Goal: Task Accomplishment & Management: Manage account settings

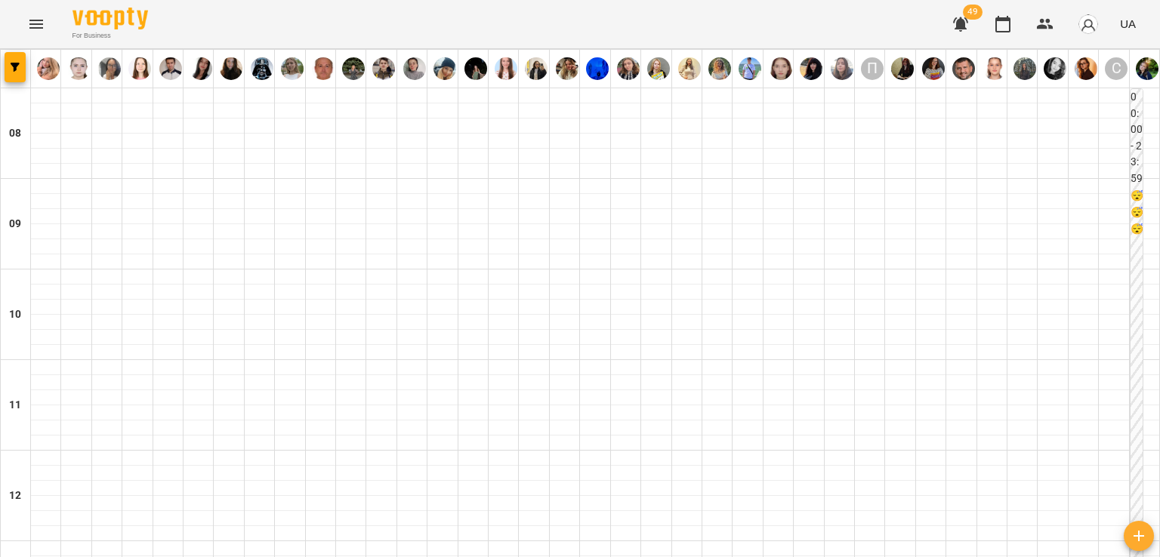
scroll to position [906, 0]
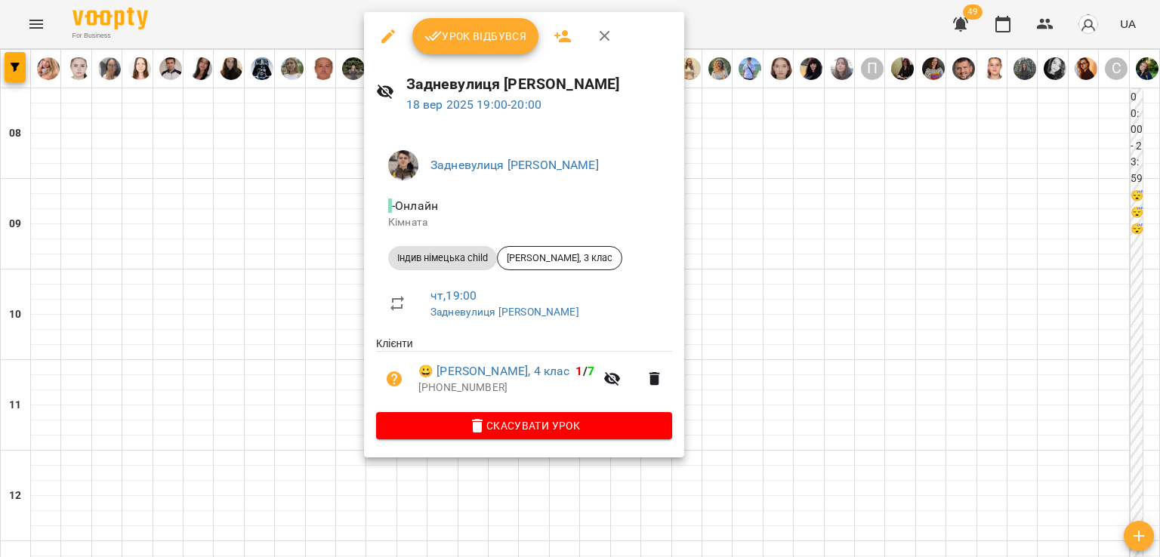
click at [448, 47] on button "Урок відбувся" at bounding box center [475, 36] width 127 height 36
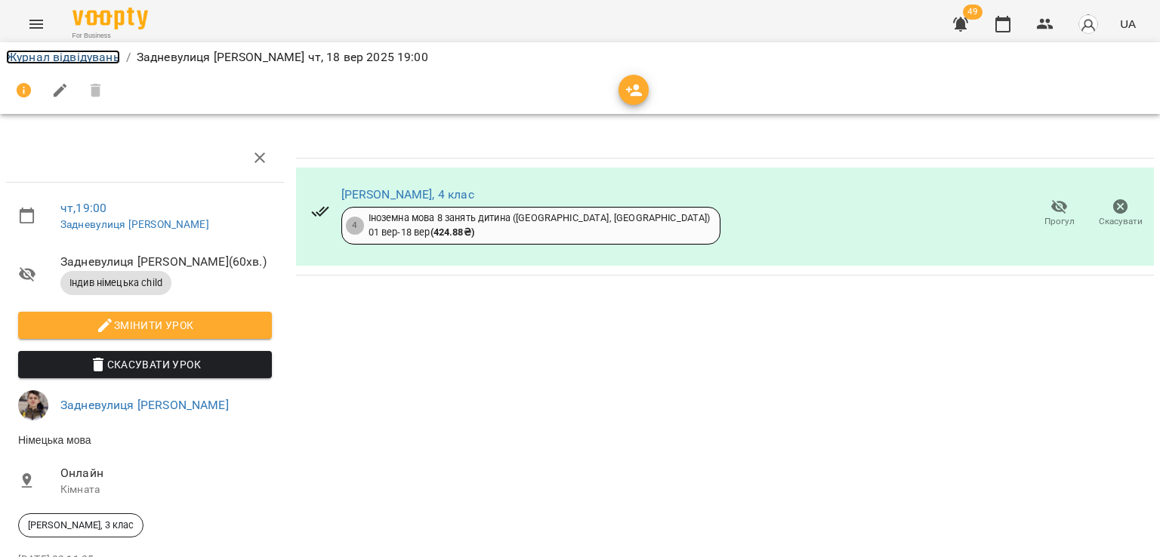
click at [72, 57] on link "Журнал відвідувань" at bounding box center [63, 57] width 114 height 14
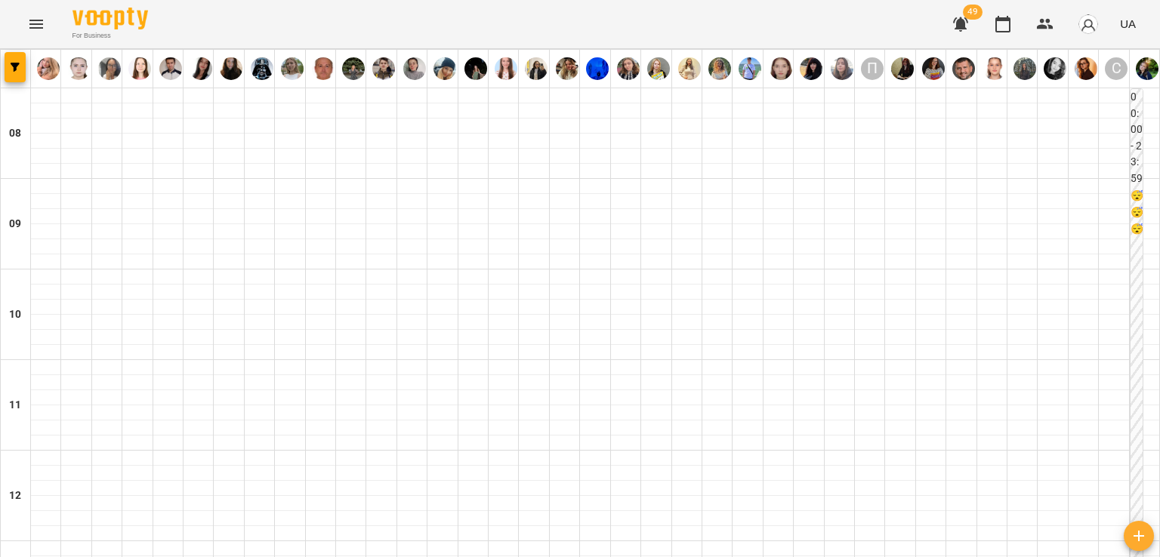
scroll to position [906, 0]
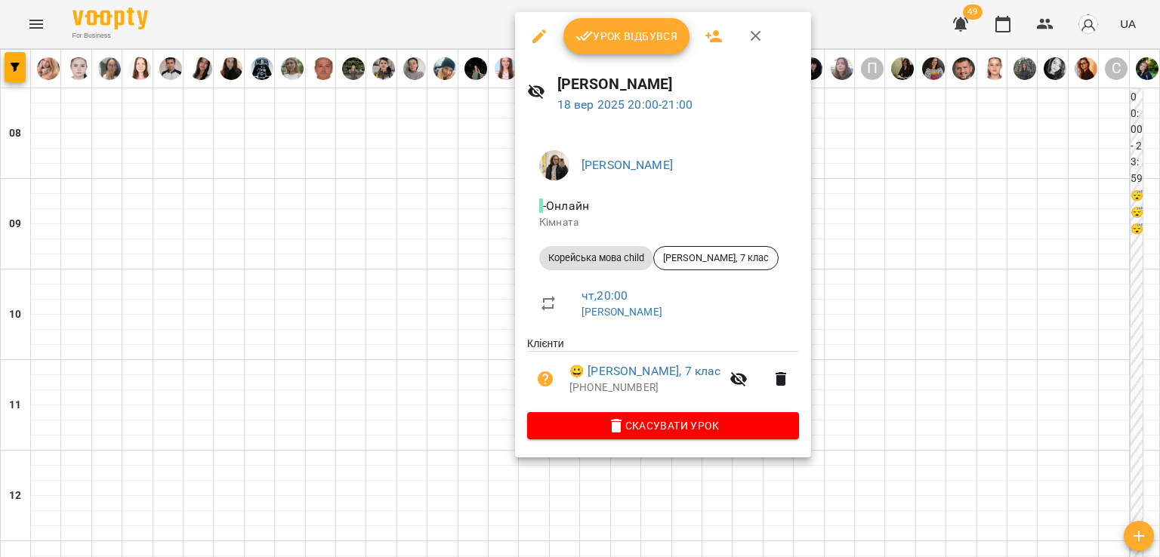
click at [453, 310] on div at bounding box center [580, 278] width 1160 height 557
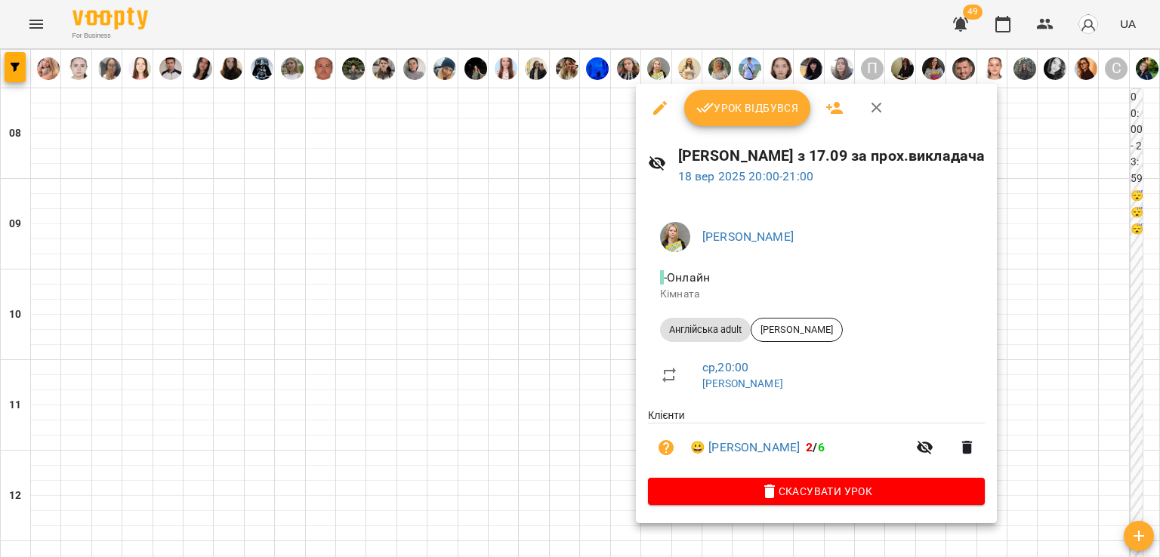
click at [451, 211] on div at bounding box center [580, 278] width 1160 height 557
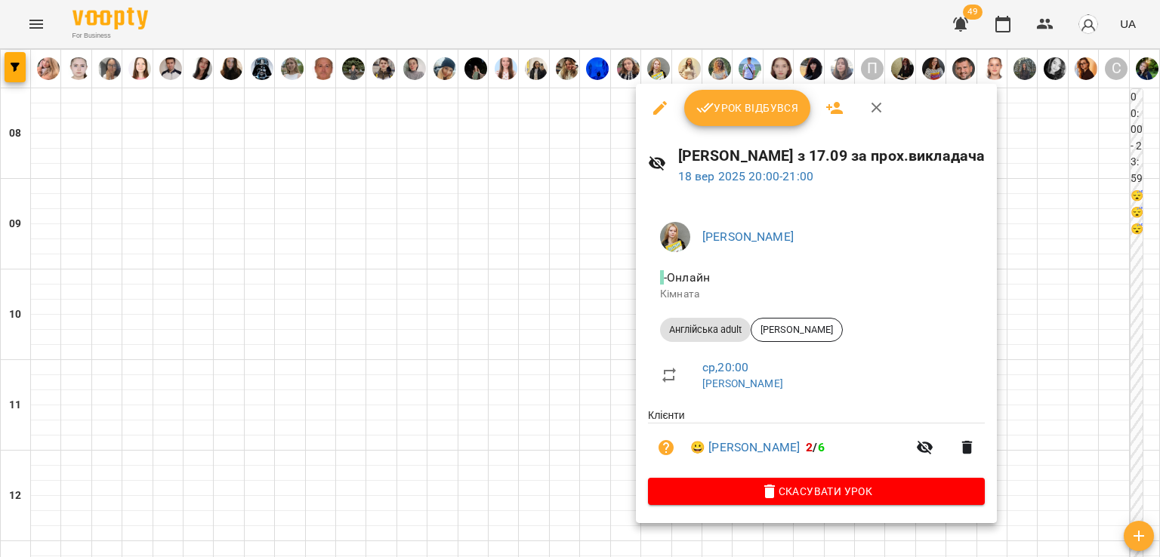
click at [722, 103] on span "Урок відбувся" at bounding box center [747, 108] width 103 height 18
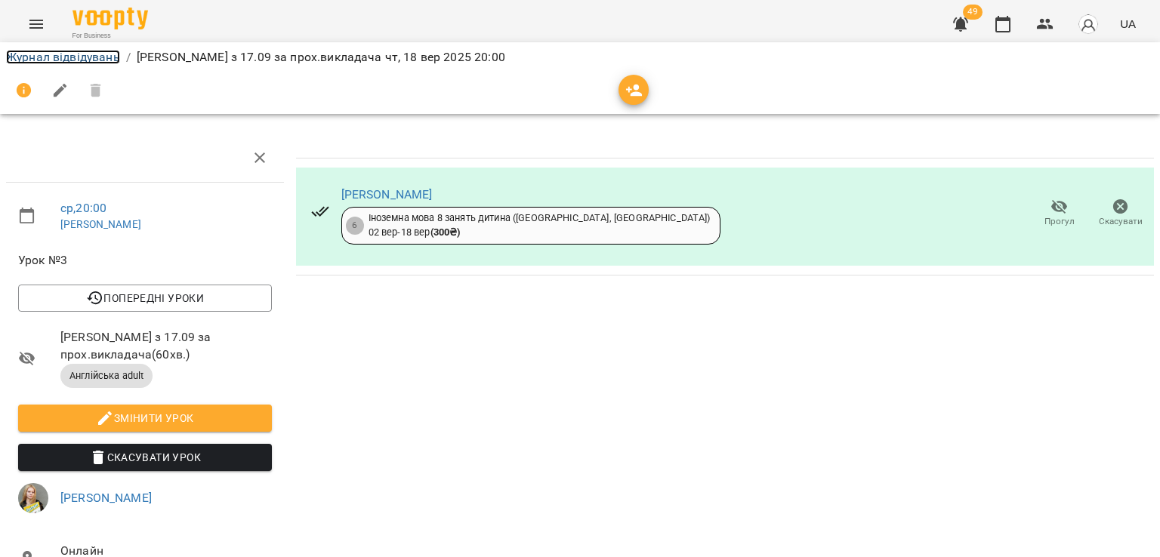
click at [80, 56] on link "Журнал відвідувань" at bounding box center [63, 57] width 114 height 14
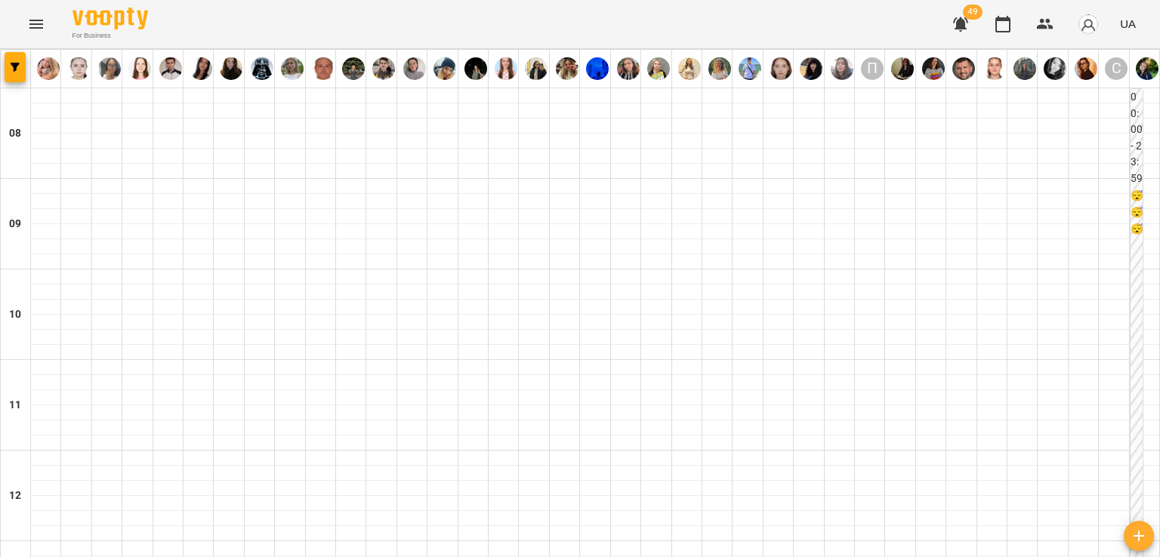
scroll to position [982, 0]
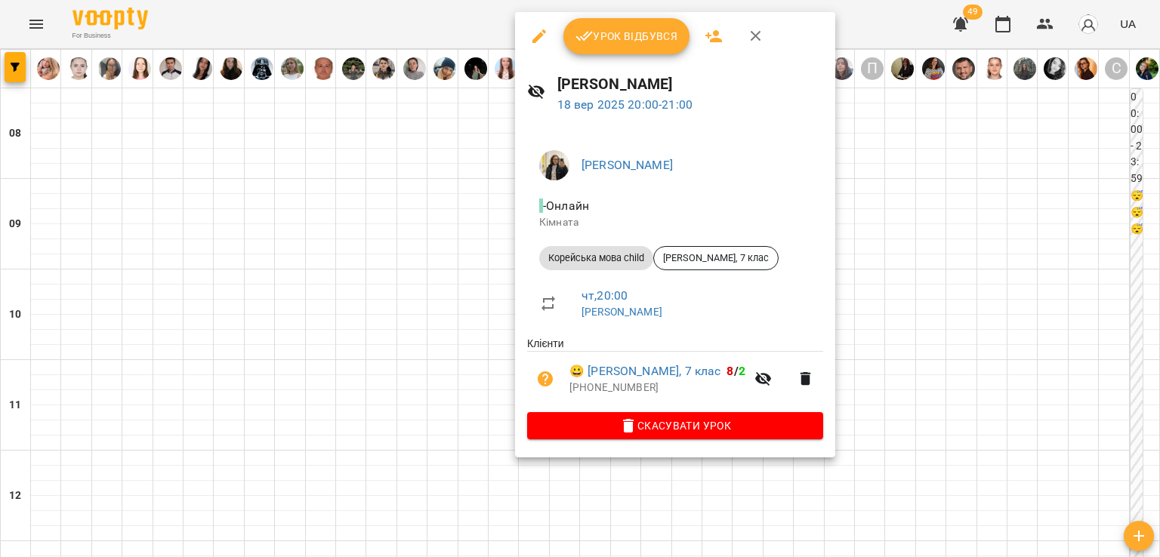
click at [615, 31] on span "Урок відбувся" at bounding box center [626, 36] width 103 height 18
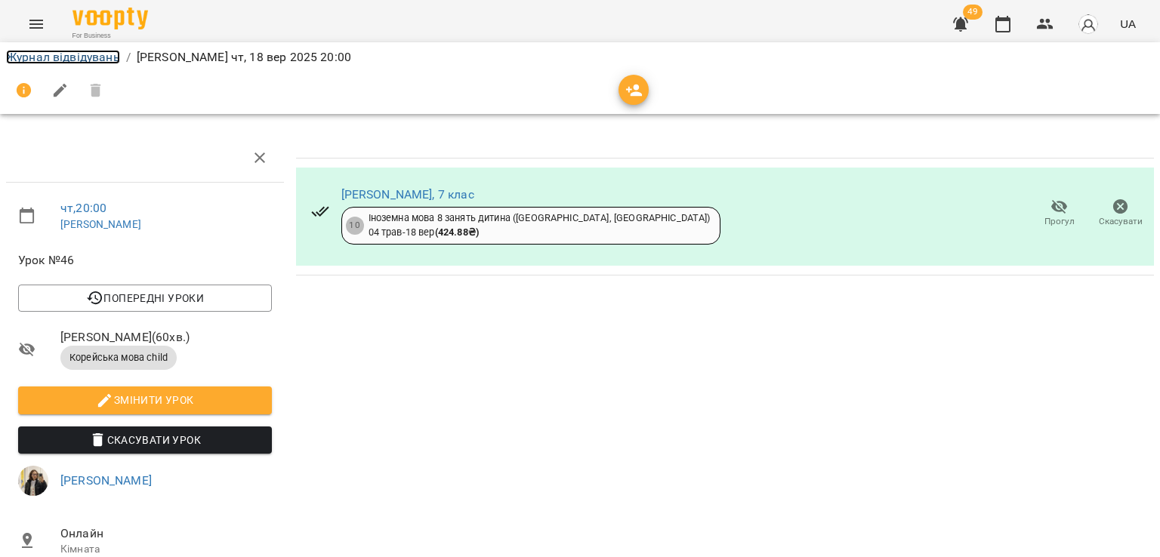
click at [52, 58] on link "Журнал відвідувань" at bounding box center [63, 57] width 114 height 14
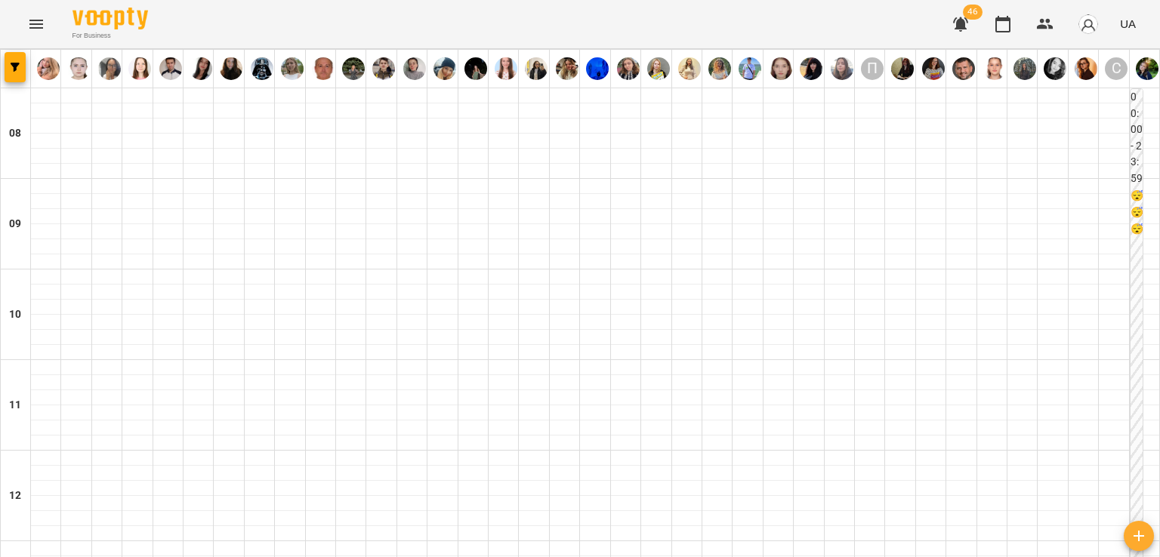
scroll to position [906, 0]
